Goal: Task Accomplishment & Management: Manage account settings

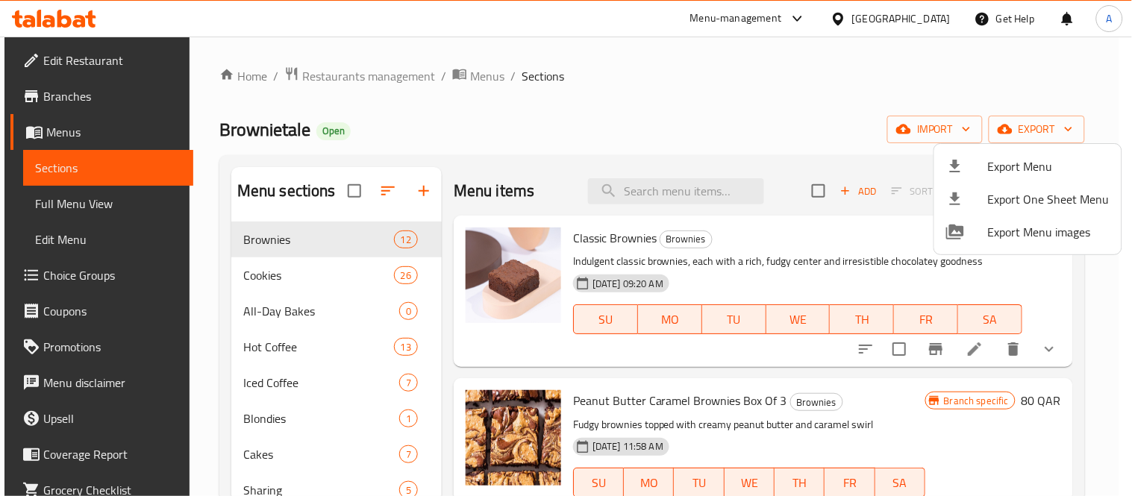
click at [324, 88] on div at bounding box center [566, 248] width 1132 height 496
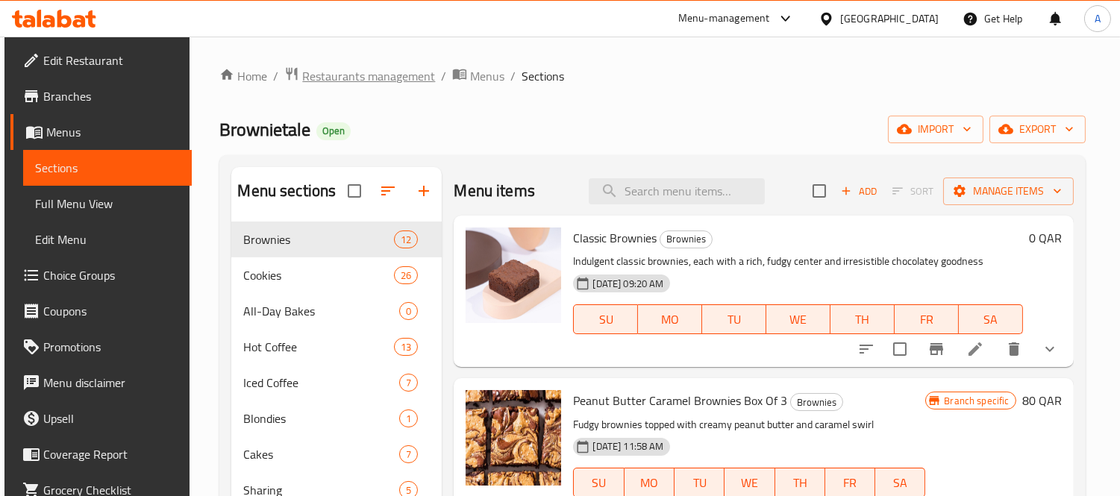
click at [334, 78] on span "Restaurants management" at bounding box center [368, 76] width 133 height 18
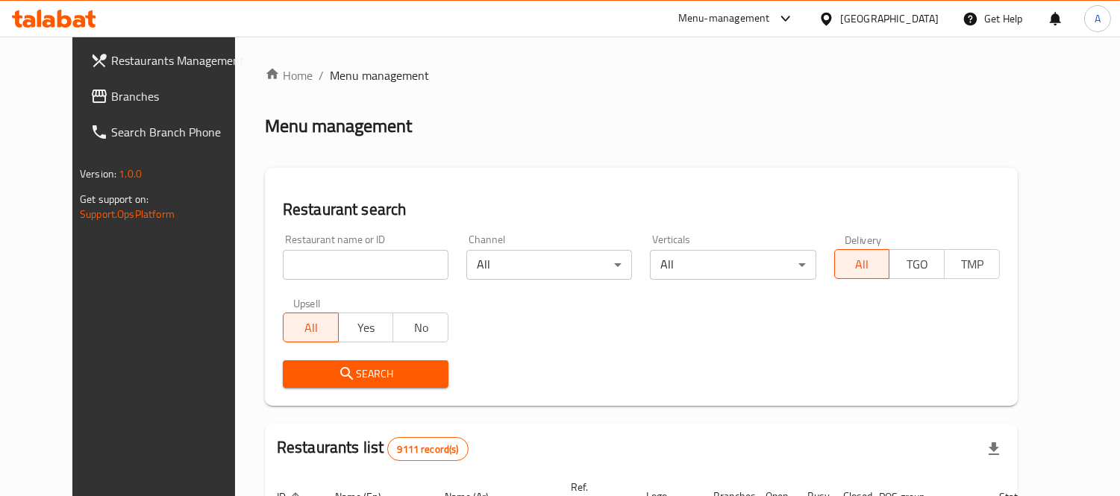
click at [840, 15] on div at bounding box center [830, 18] width 22 height 16
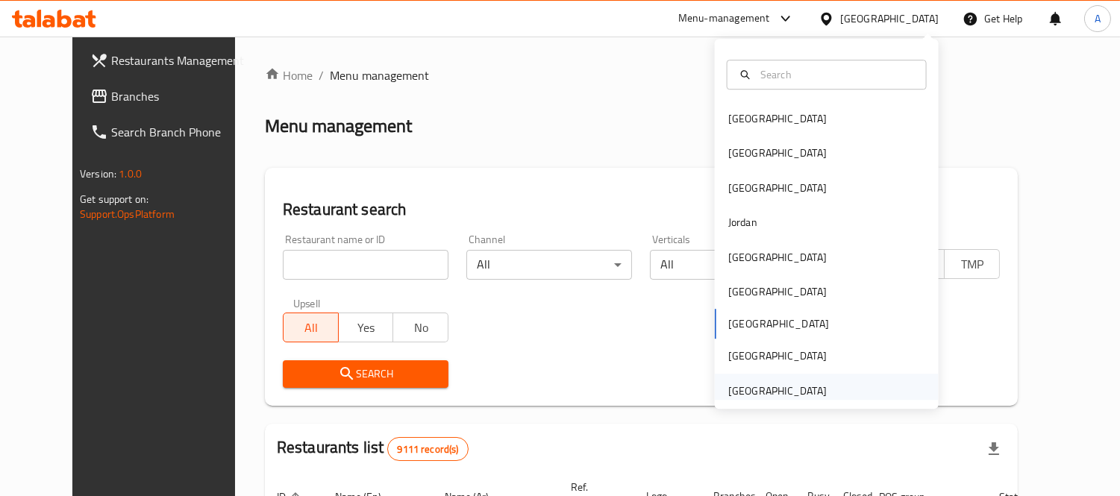
click at [755, 386] on div "[GEOGRAPHIC_DATA]" at bounding box center [778, 391] width 99 height 16
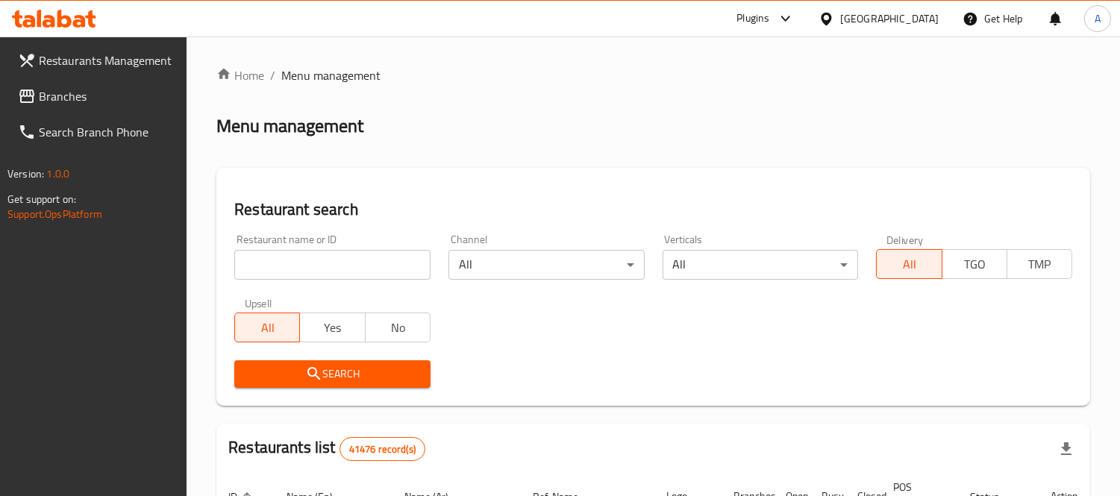
click at [105, 97] on span "Branches" at bounding box center [107, 96] width 137 height 18
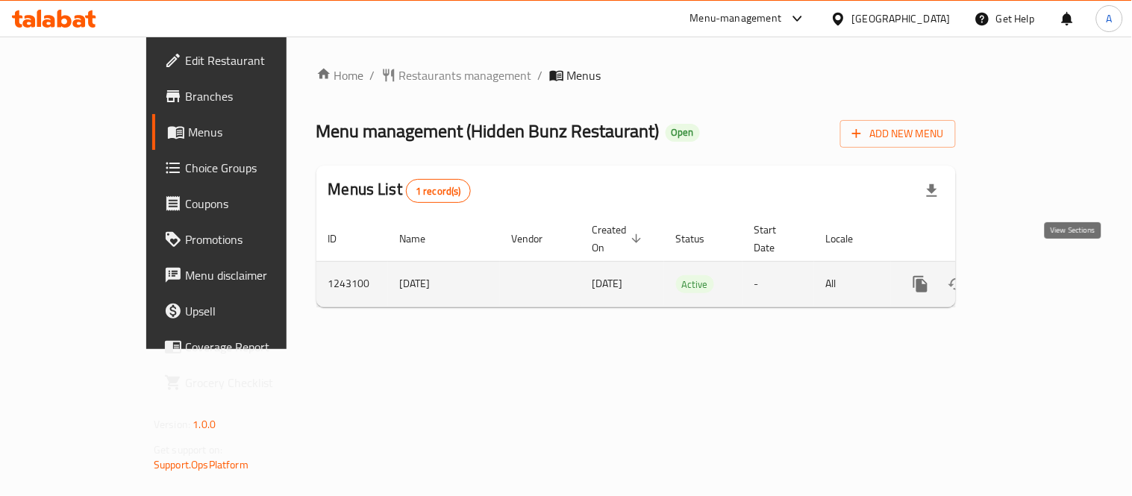
click at [1038, 275] on icon "enhanced table" at bounding box center [1029, 284] width 18 height 18
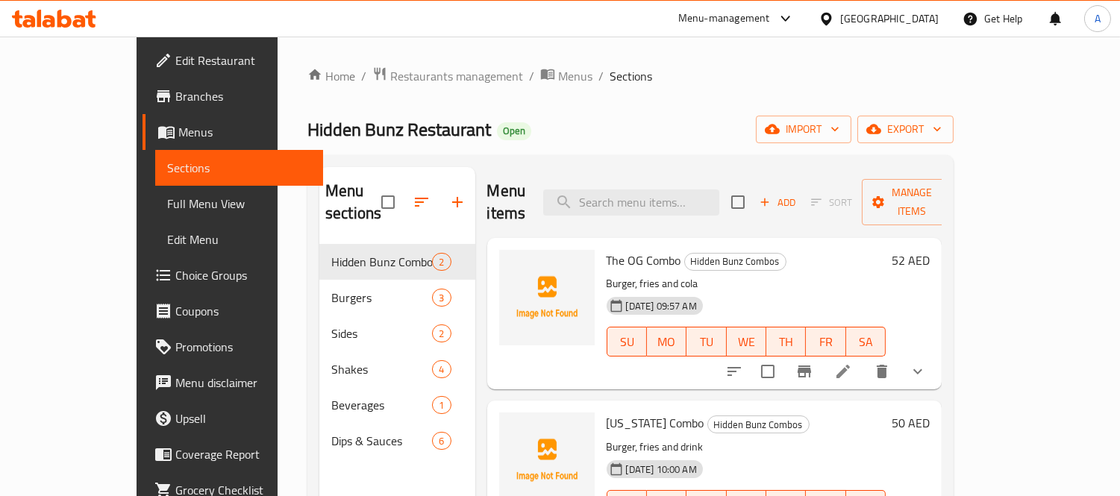
click at [167, 212] on span "Full Menu View" at bounding box center [239, 204] width 145 height 18
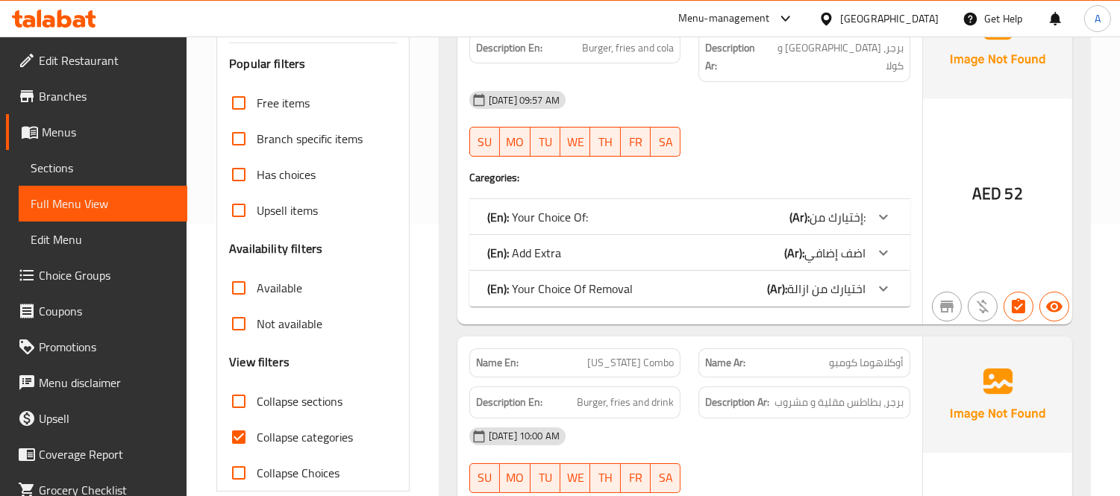
scroll to position [331, 0]
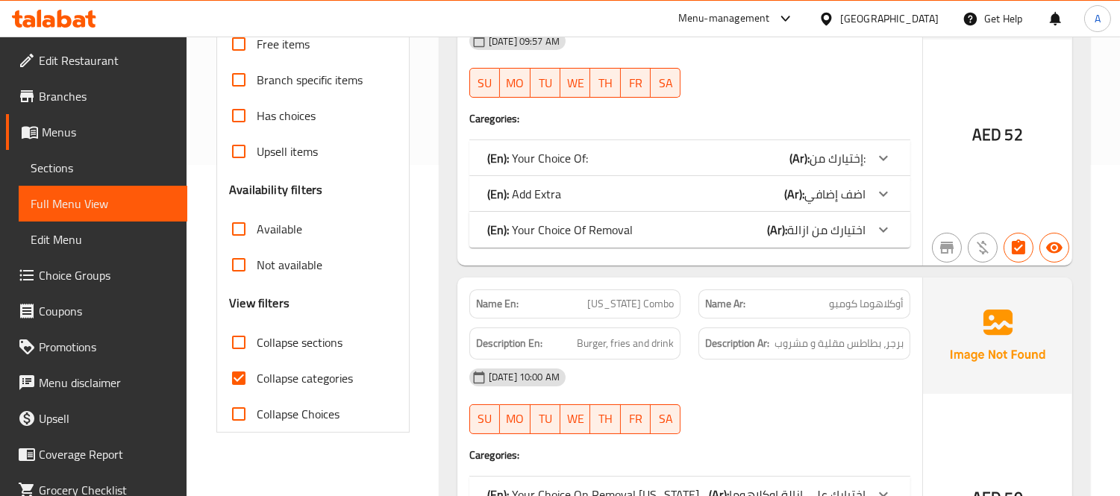
click at [269, 387] on span "Collapse categories" at bounding box center [305, 378] width 96 height 18
click at [257, 388] on input "Collapse categories" at bounding box center [239, 379] width 36 height 36
checkbox input "false"
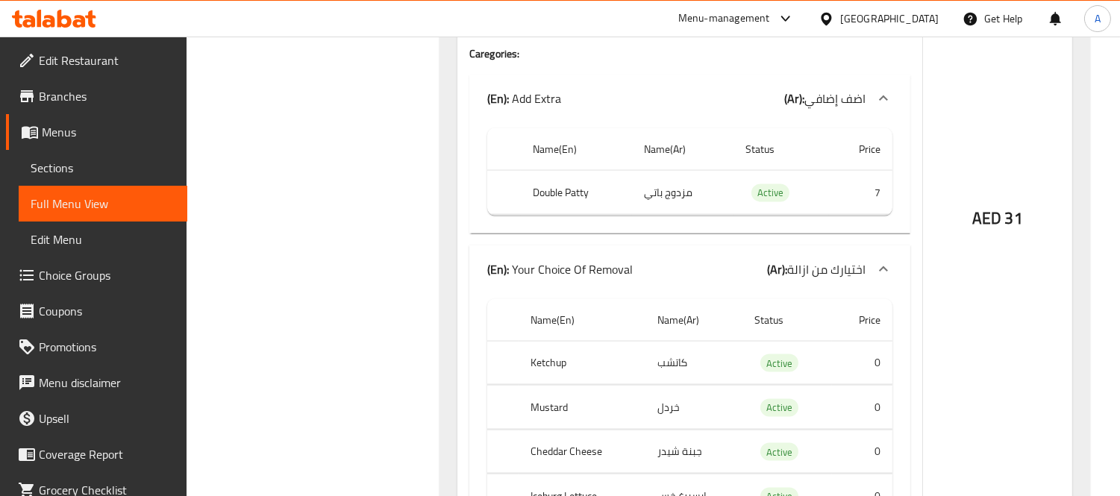
scroll to position [4972, 0]
